Goal: Task Accomplishment & Management: Use online tool/utility

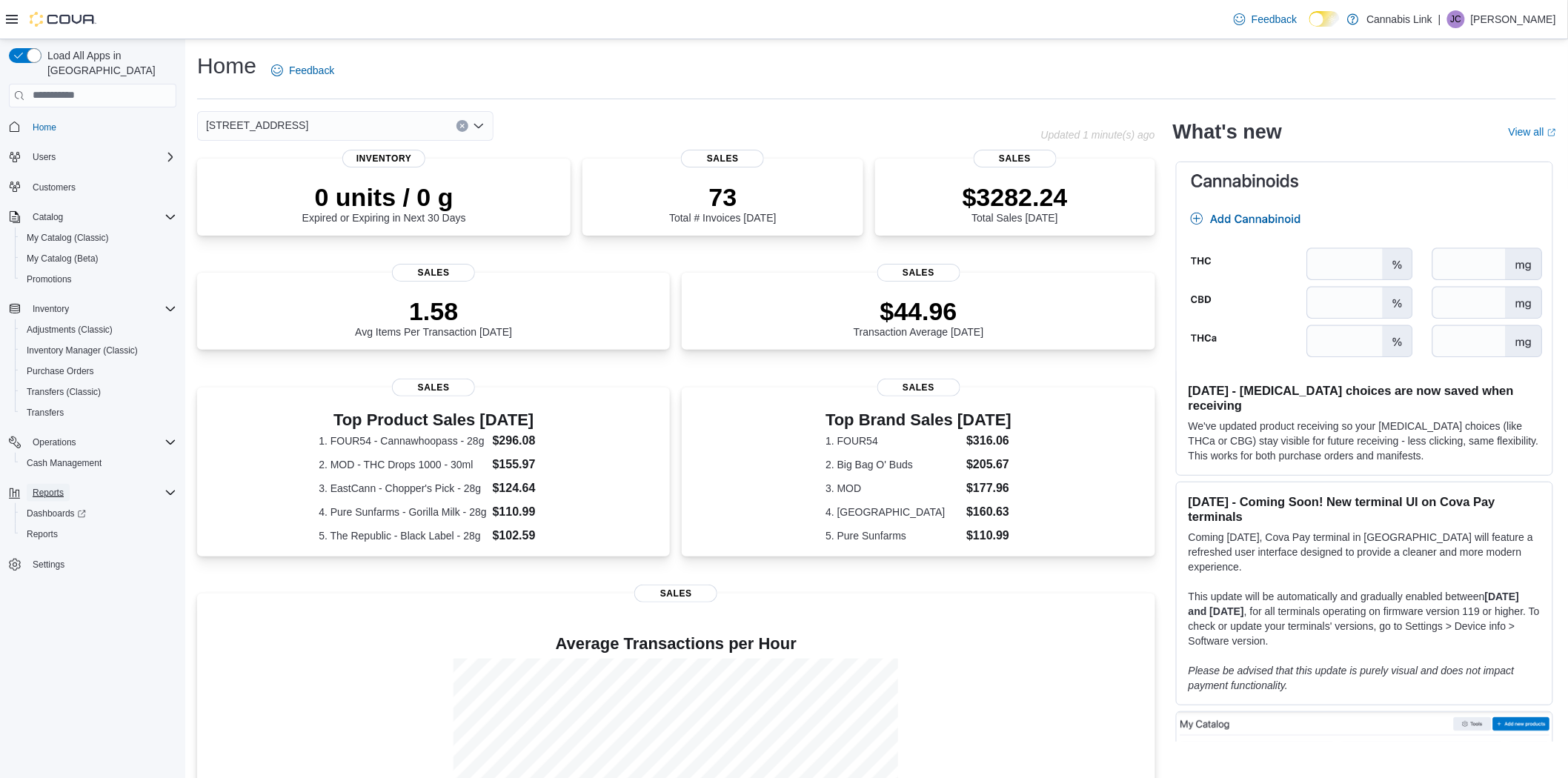
click at [52, 487] on span "Reports" at bounding box center [47, 492] width 31 height 12
click at [55, 487] on span "Reports" at bounding box center [47, 492] width 31 height 12
click at [52, 529] on span "Reports" at bounding box center [42, 534] width 31 height 12
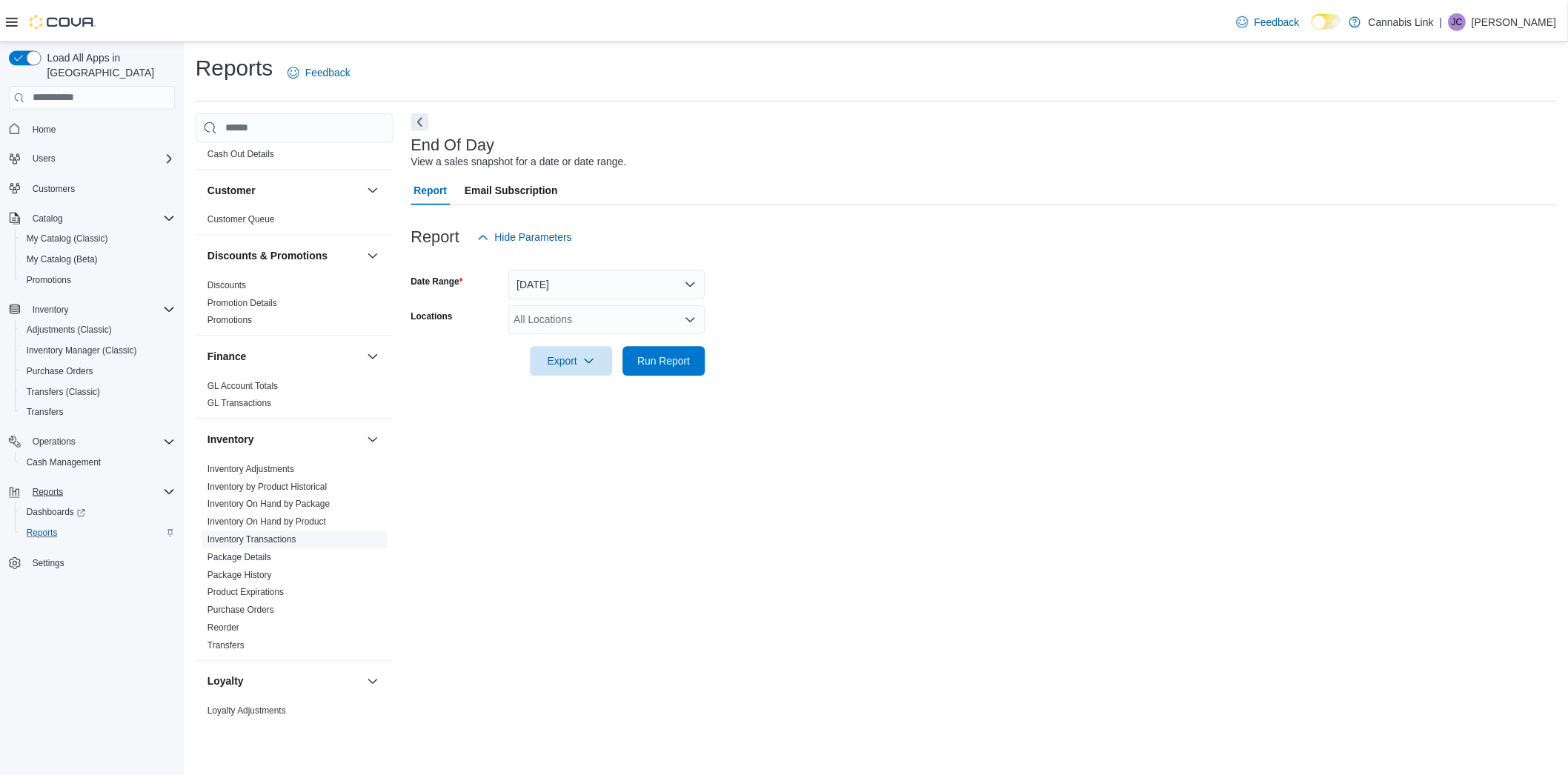
scroll to position [82, 0]
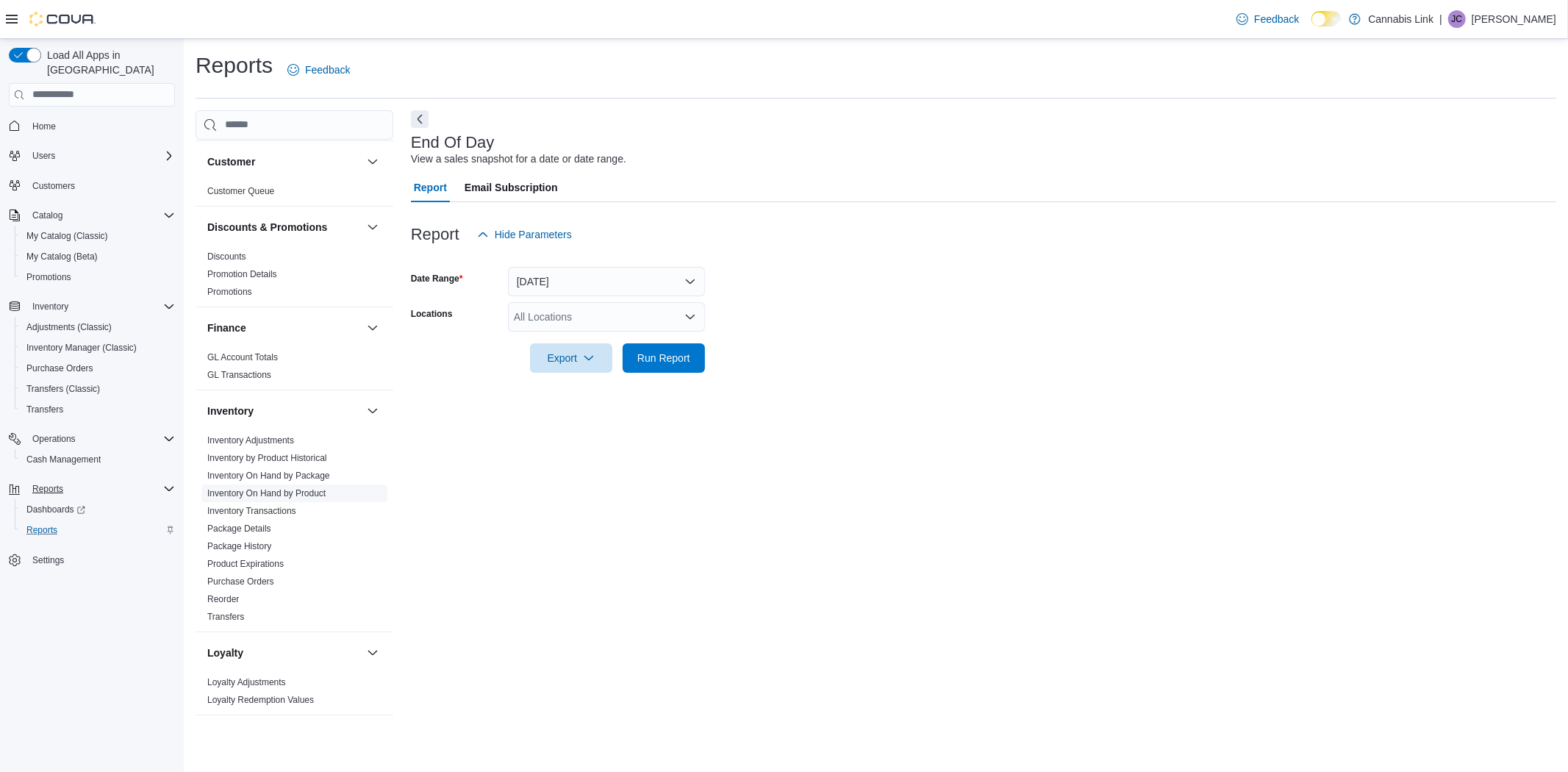
click at [265, 494] on link "Inventory On Hand by Product" at bounding box center [266, 493] width 118 height 10
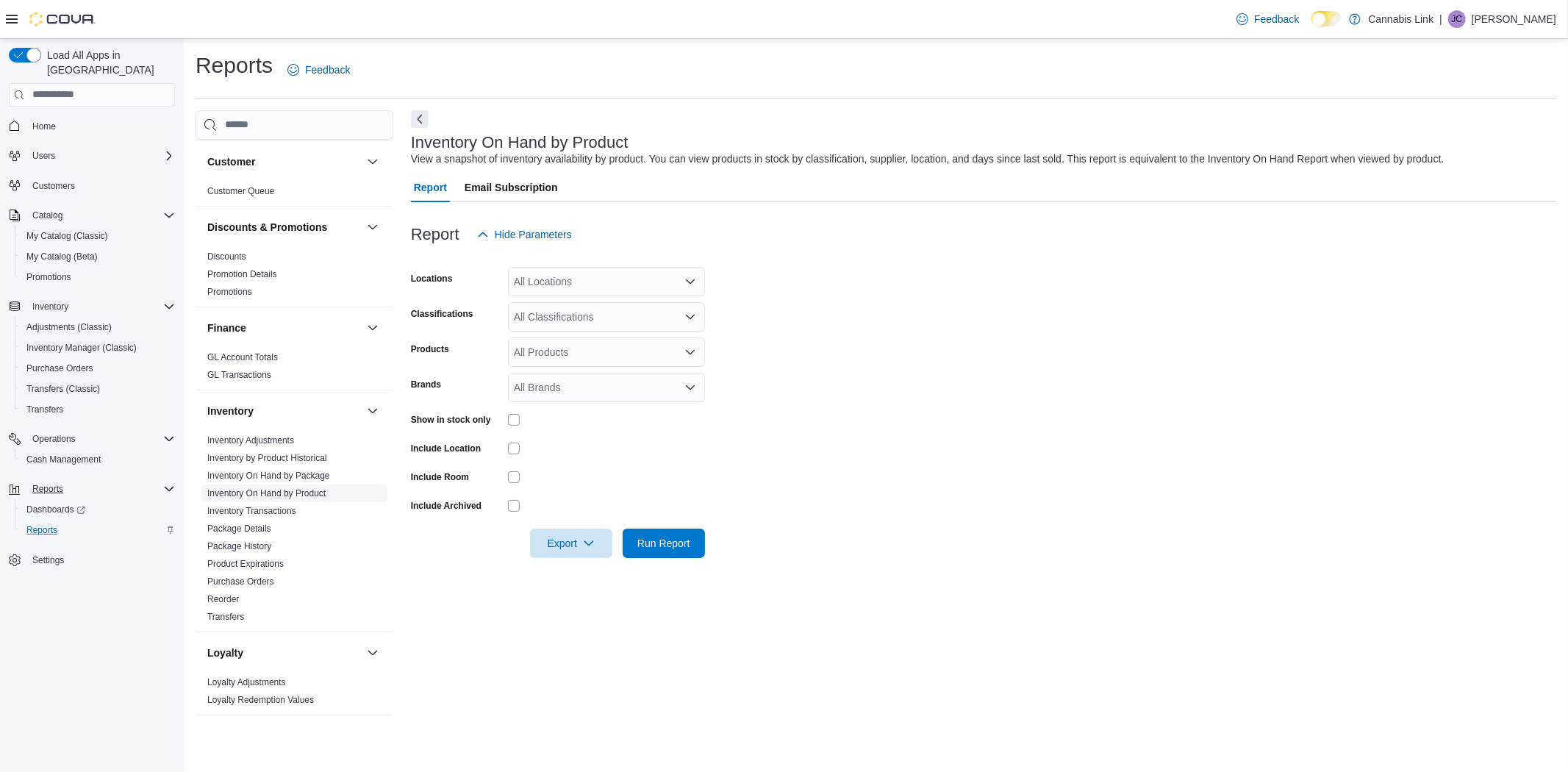
click at [524, 271] on div "All Locations" at bounding box center [606, 282] width 197 height 30
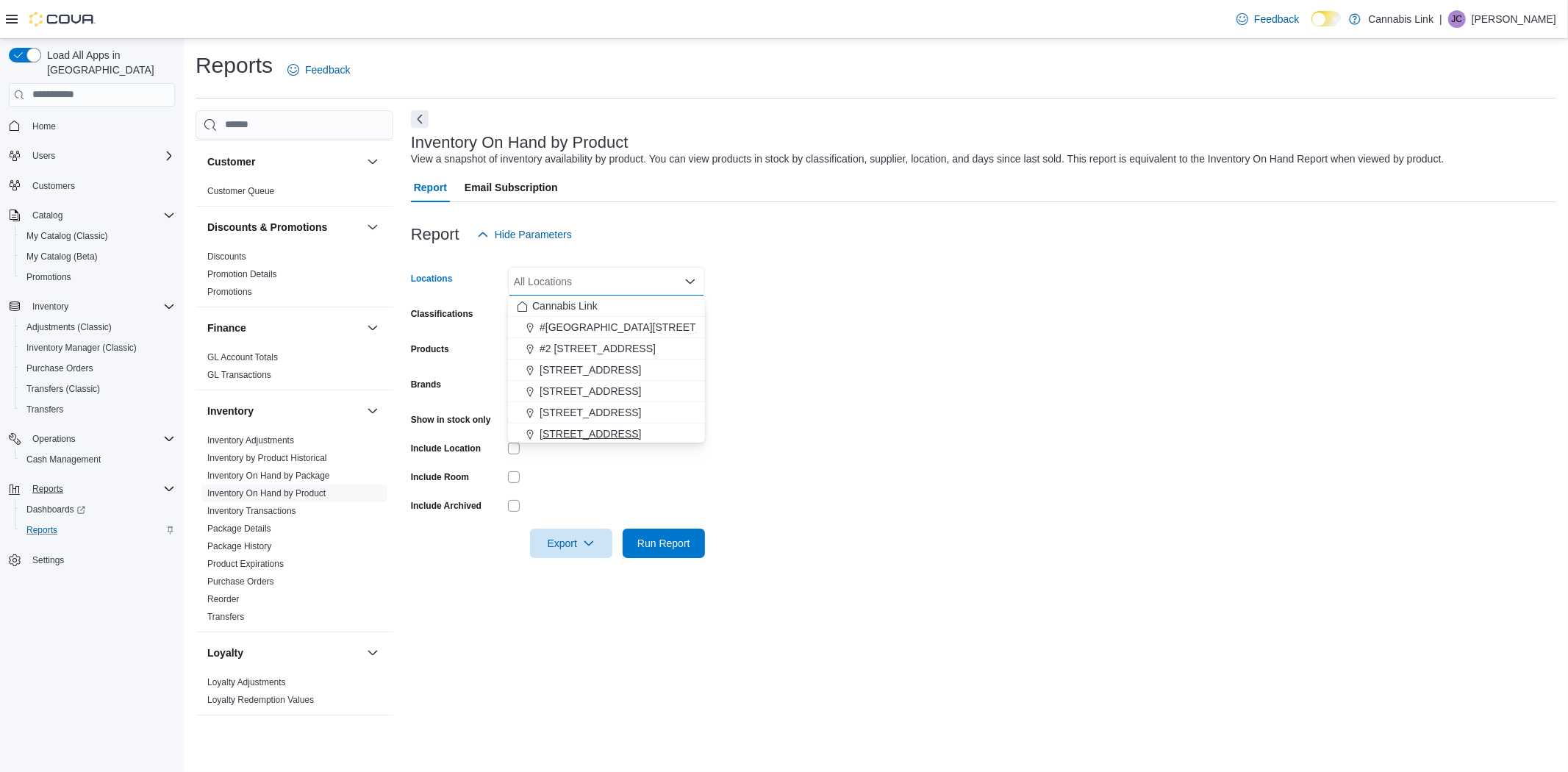
click at [557, 428] on span "[STREET_ADDRESS]" at bounding box center [590, 434] width 102 height 15
click at [561, 437] on div at bounding box center [606, 448] width 197 height 23
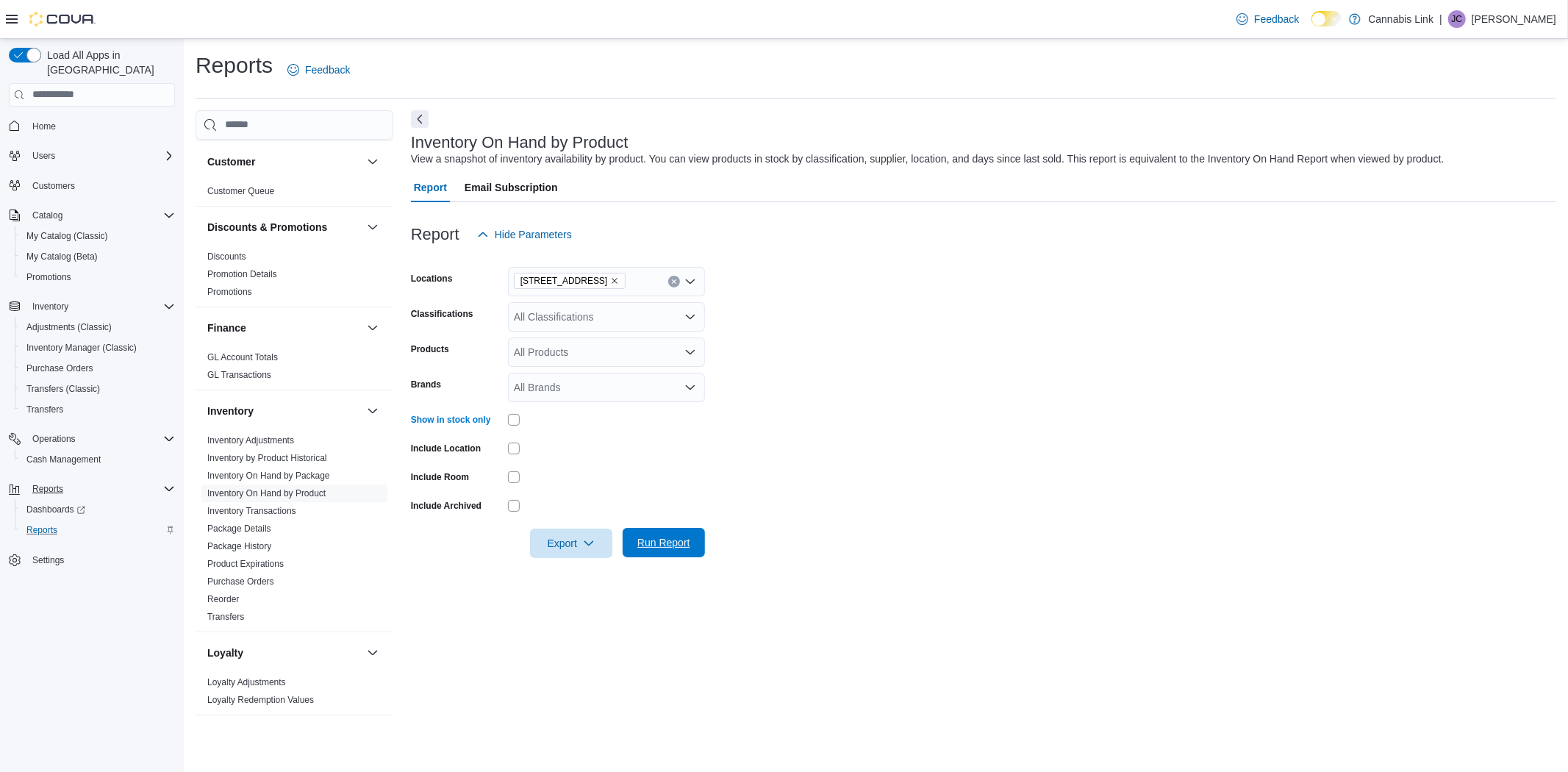
click at [646, 540] on span "Run Report" at bounding box center [663, 542] width 53 height 15
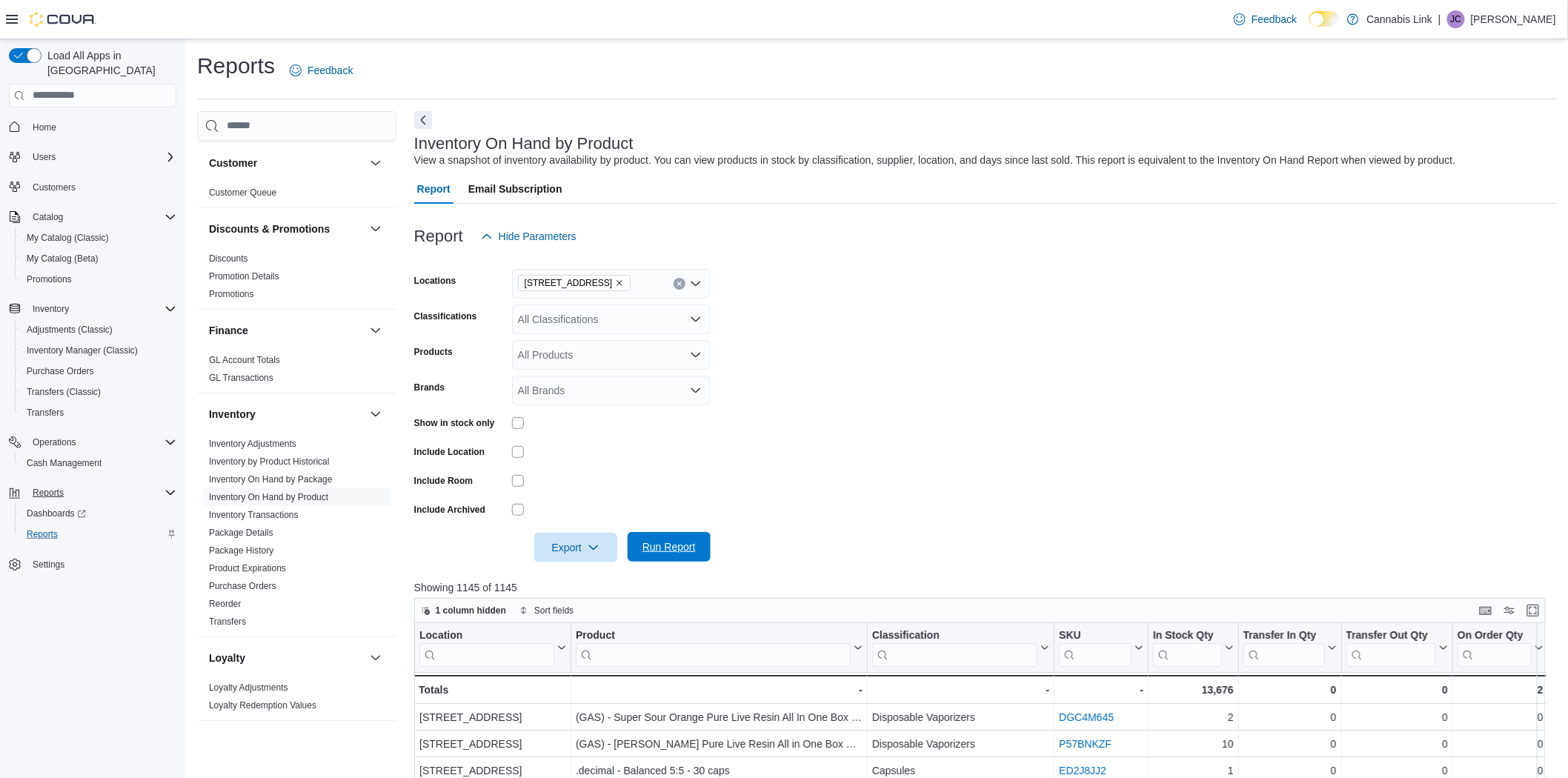
click at [670, 551] on span "Run Report" at bounding box center [669, 546] width 53 height 15
click at [590, 541] on span "Export" at bounding box center [575, 547] width 65 height 30
click at [587, 571] on span "Export to Excel" at bounding box center [578, 576] width 67 height 12
